Goal: Transaction & Acquisition: Subscribe to service/newsletter

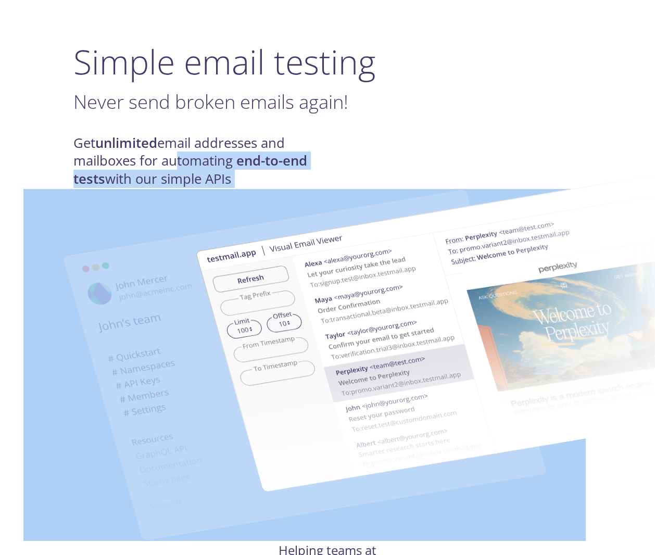
drag, startPoint x: 171, startPoint y: 159, endPoint x: 294, endPoint y: 166, distance: 122.6
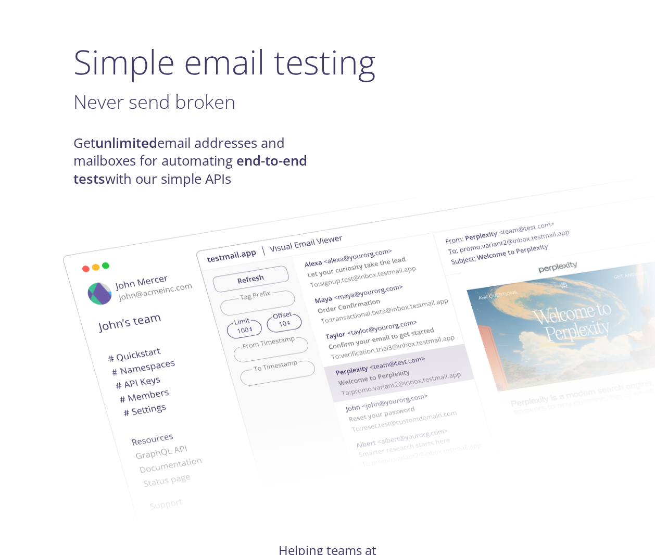
click at [164, 154] on h4 "Get unlimited email addresses and mailboxes for automating end-to-end tests wit…" at bounding box center [200, 161] width 254 height 54
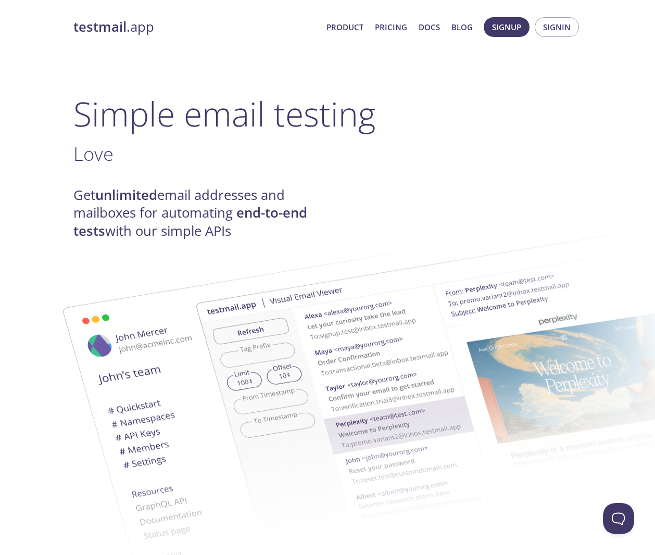
click at [400, 29] on link "Pricing" at bounding box center [391, 27] width 32 height 14
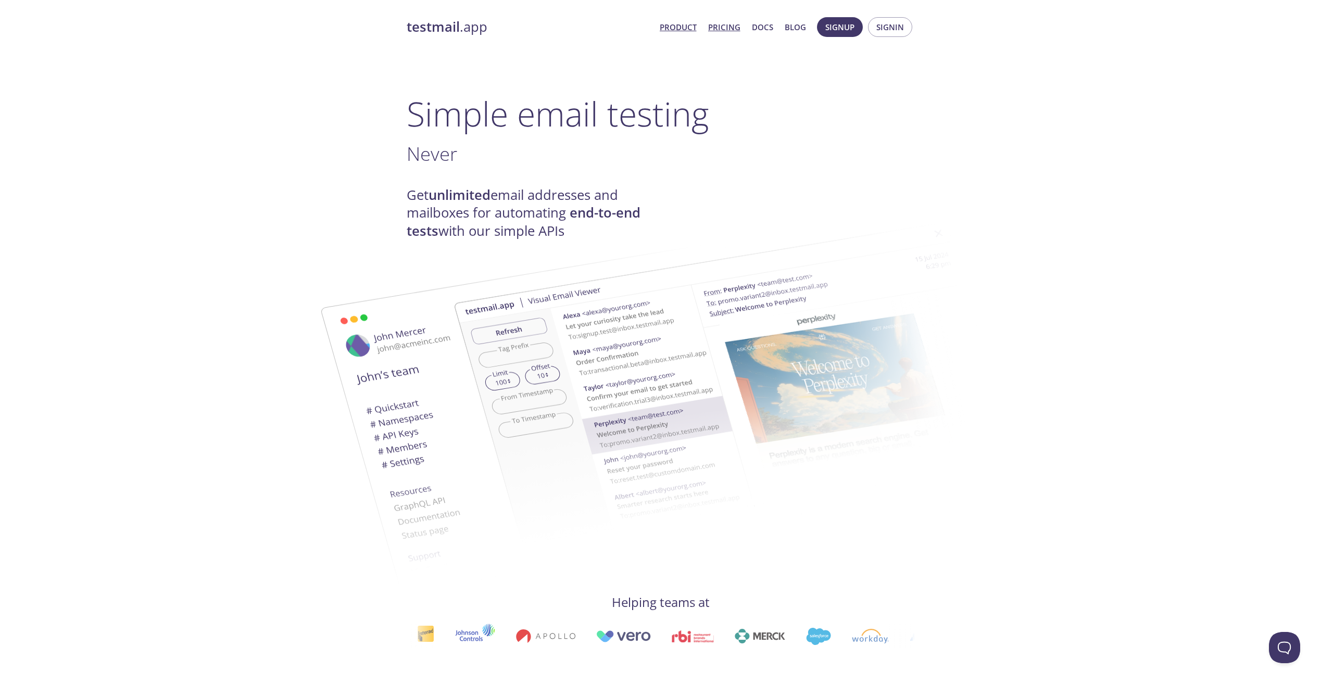
drag, startPoint x: 724, startPoint y: 23, endPoint x: 715, endPoint y: 23, distance: 9.4
click at [726, 23] on link "Pricing" at bounding box center [724, 27] width 32 height 14
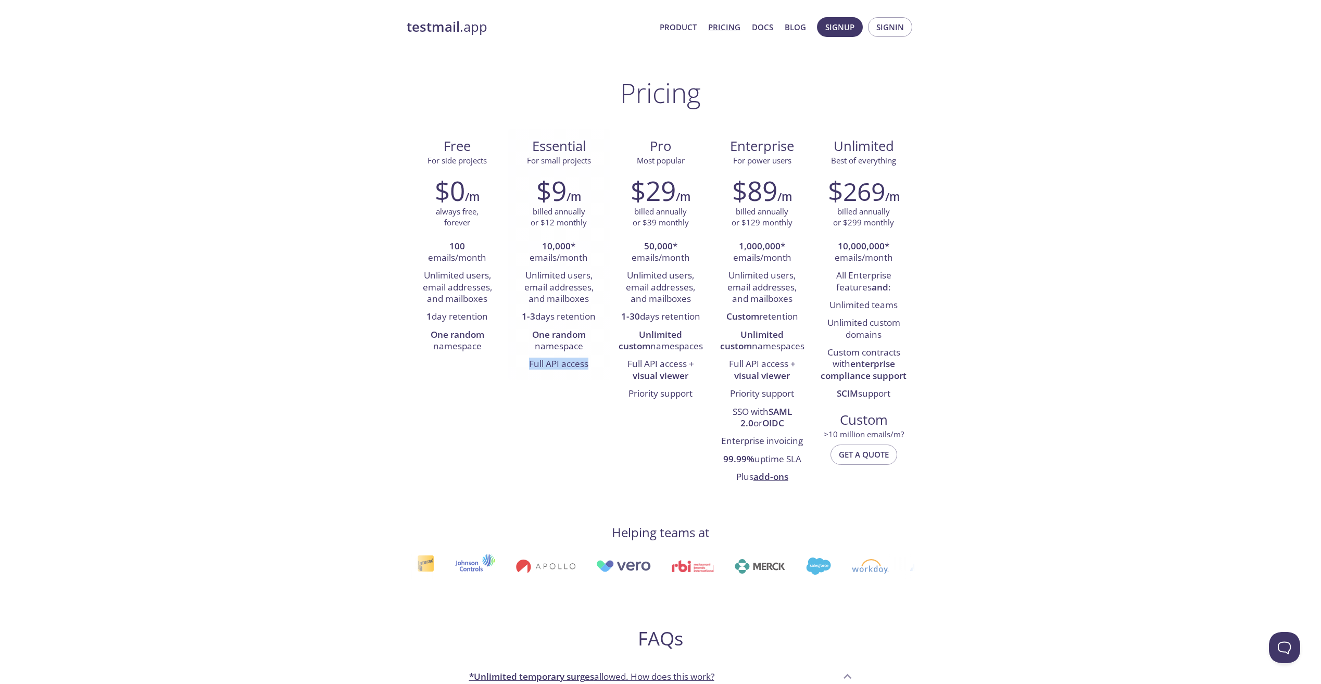
drag, startPoint x: 594, startPoint y: 368, endPoint x: 530, endPoint y: 370, distance: 64.6
click at [530, 370] on li "Full API access" at bounding box center [559, 365] width 86 height 18
drag, startPoint x: 524, startPoint y: 284, endPoint x: 594, endPoint y: 346, distance: 93.7
click at [594, 346] on ul "10,000 * emails/month Unlimited users, email addresses, and mailboxes 1-3 days …" at bounding box center [559, 306] width 86 height 136
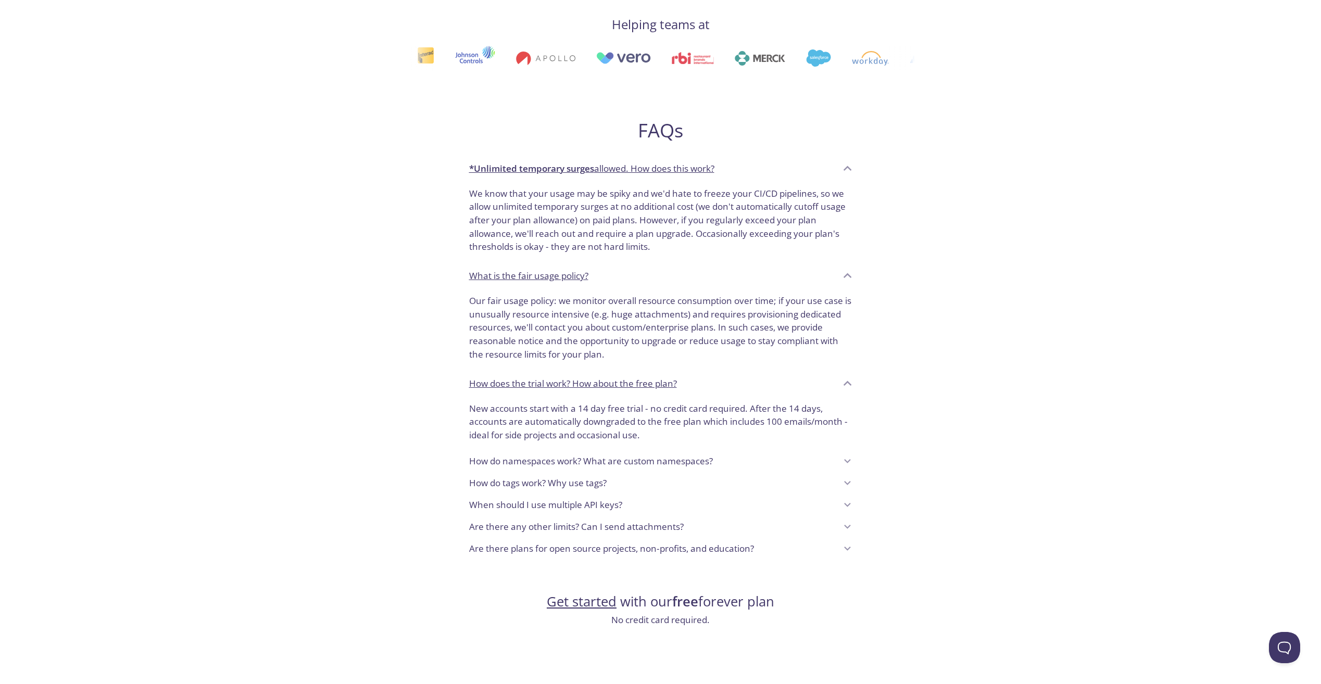
scroll to position [593, 0]
